Goal: Find specific page/section: Find specific page/section

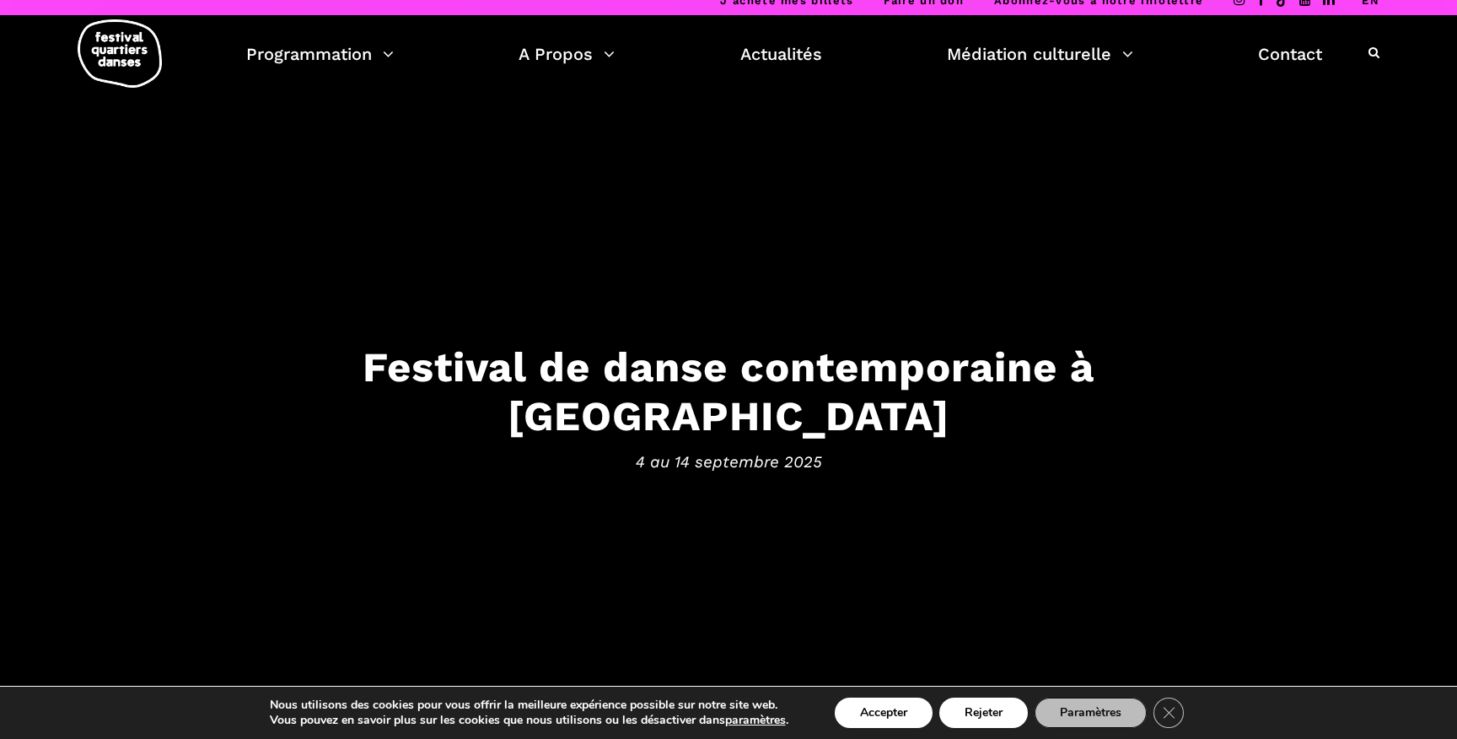
scroll to position [14, 0]
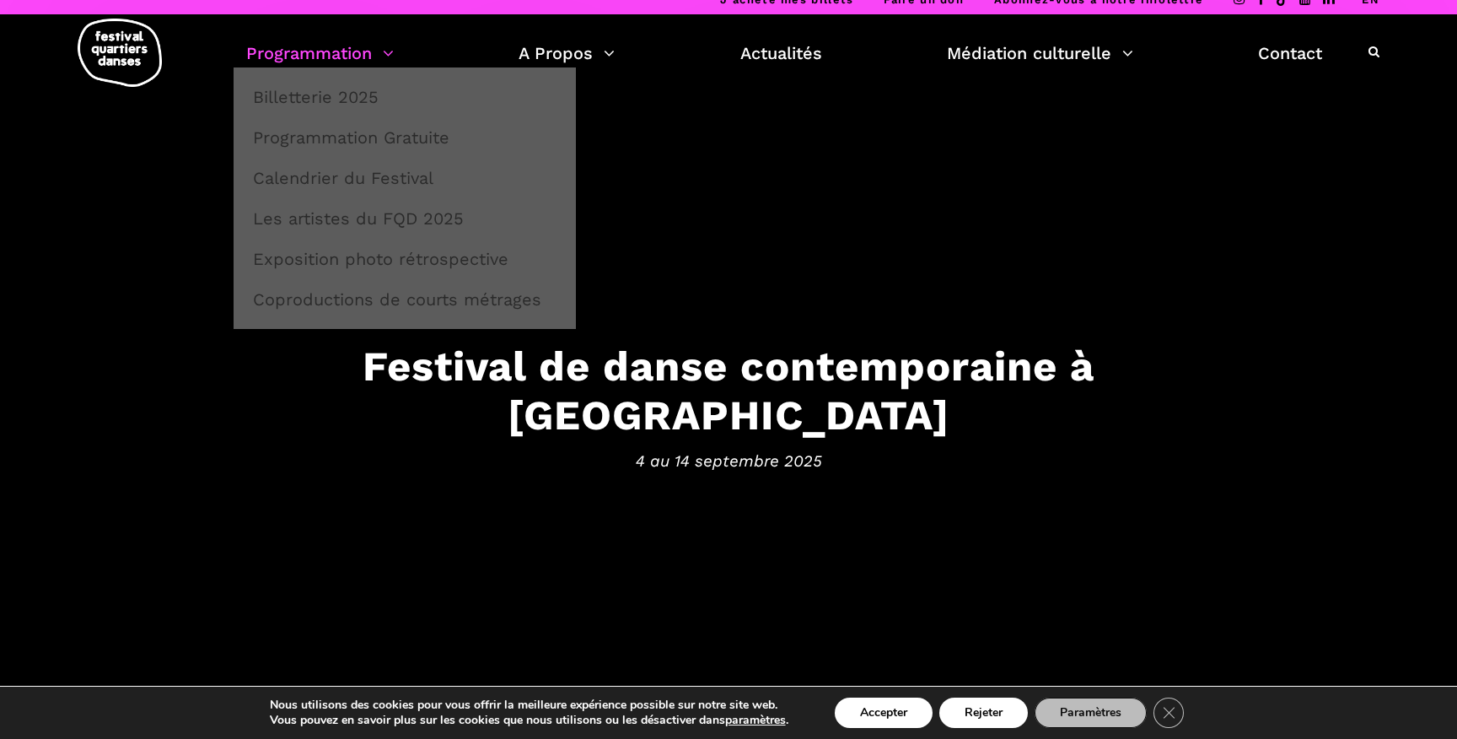
click at [387, 46] on link "Programmation" at bounding box center [320, 53] width 148 height 29
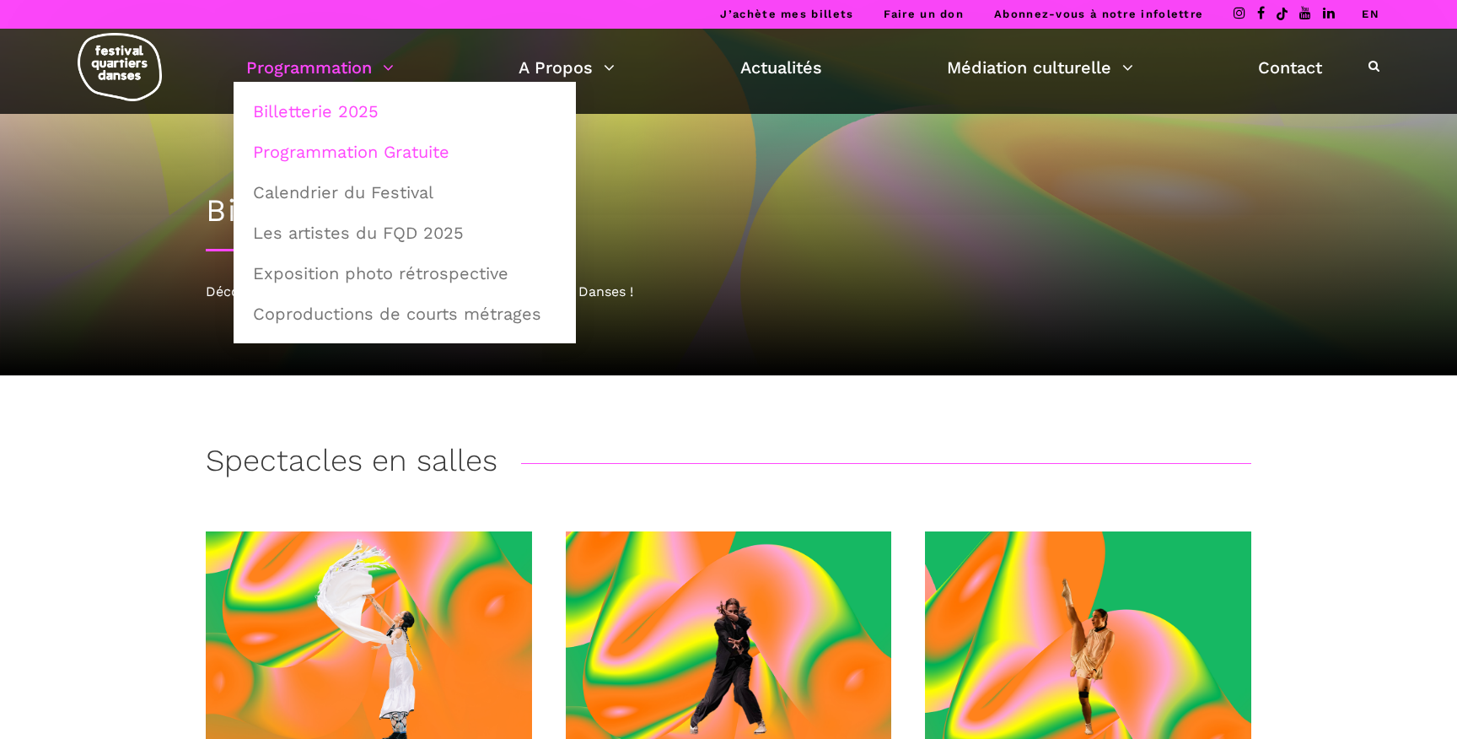
click at [347, 156] on link "Programmation Gratuite" at bounding box center [405, 151] width 324 height 39
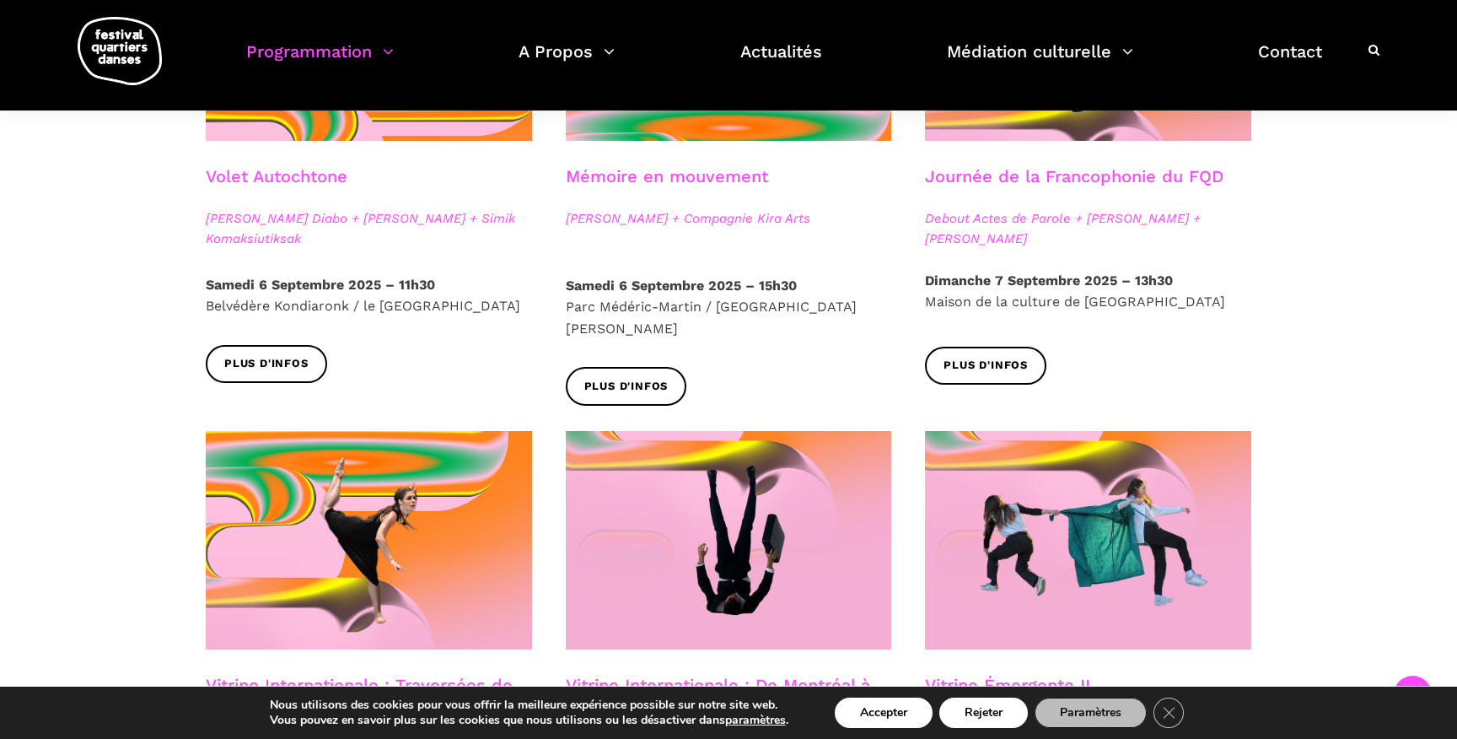
scroll to position [1104, 0]
